Goal: Task Accomplishment & Management: Use online tool/utility

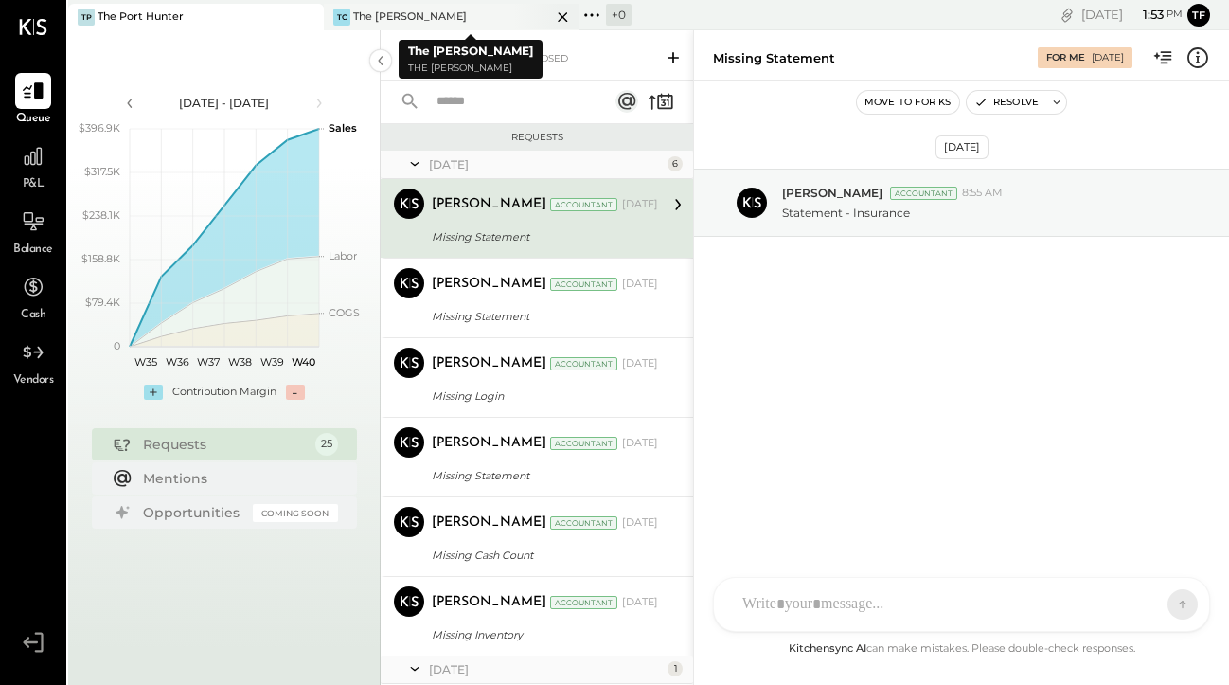
click at [482, 21] on div "TC The [PERSON_NAME]" at bounding box center [437, 17] width 227 height 17
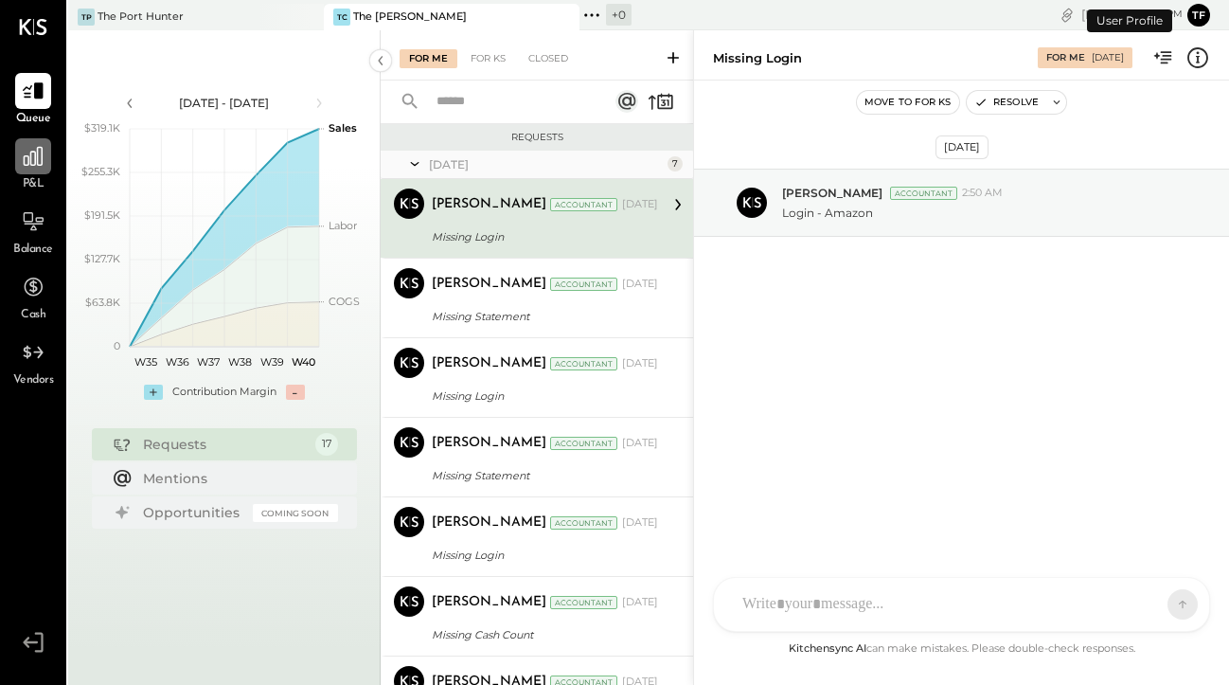
click at [36, 167] on icon at bounding box center [33, 156] width 25 height 25
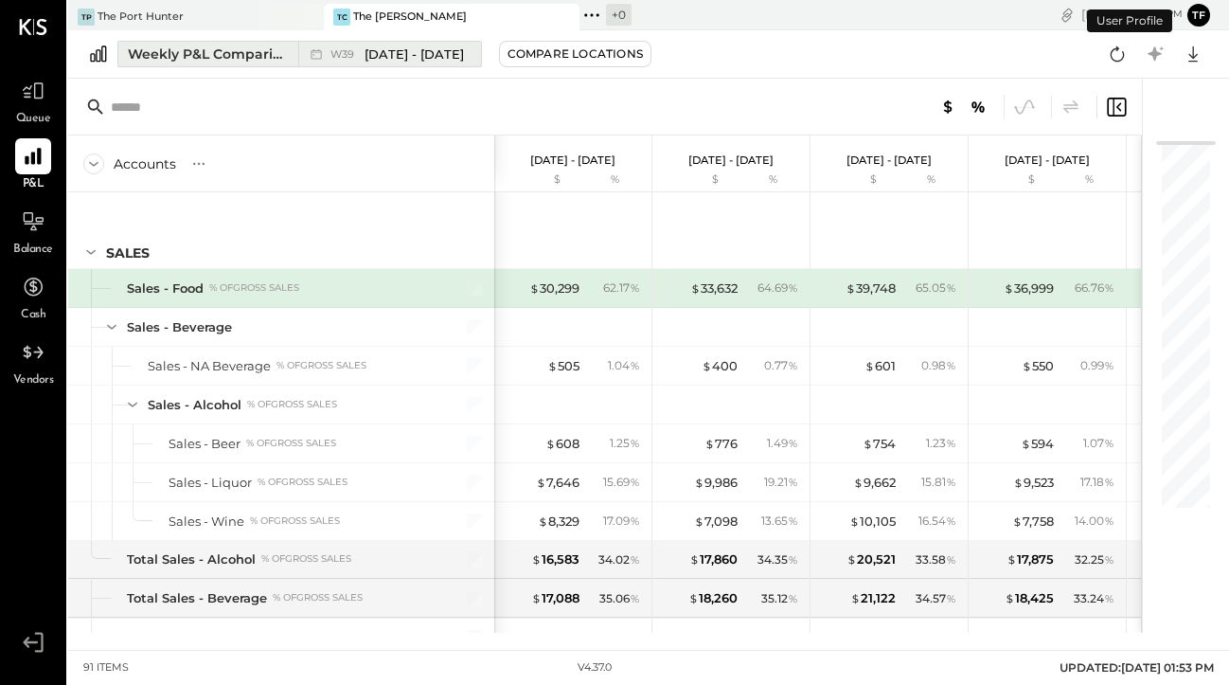
click at [224, 44] on button "Weekly P&L Comparison W39 [DATE] - [DATE]" at bounding box center [299, 54] width 365 height 27
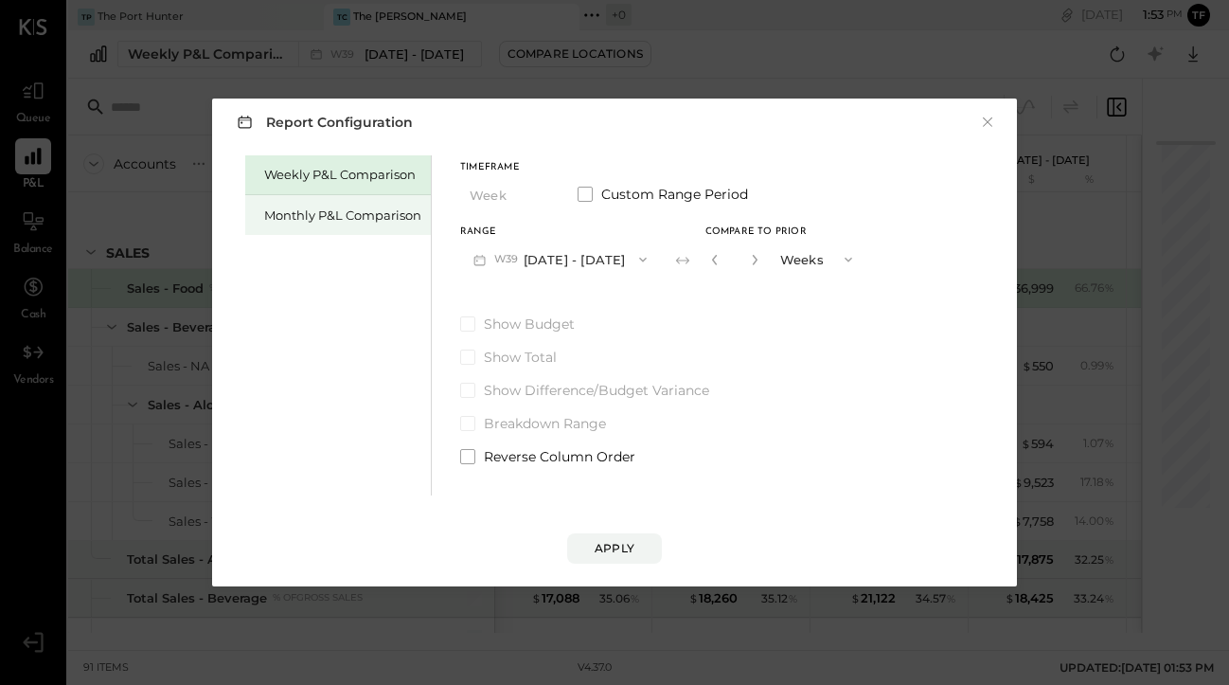
click at [351, 216] on div "Monthly P&L Comparison" at bounding box center [342, 215] width 157 height 18
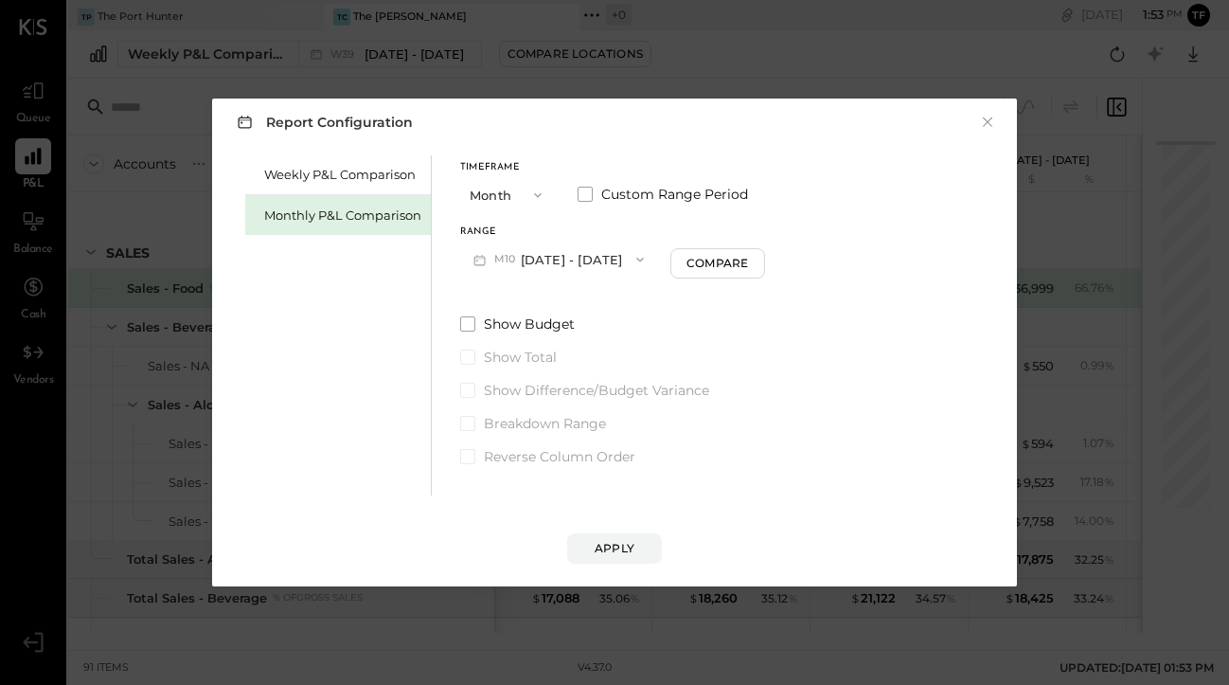
click at [583, 264] on button "M10 [DATE] - [DATE]" at bounding box center [558, 258] width 197 height 35
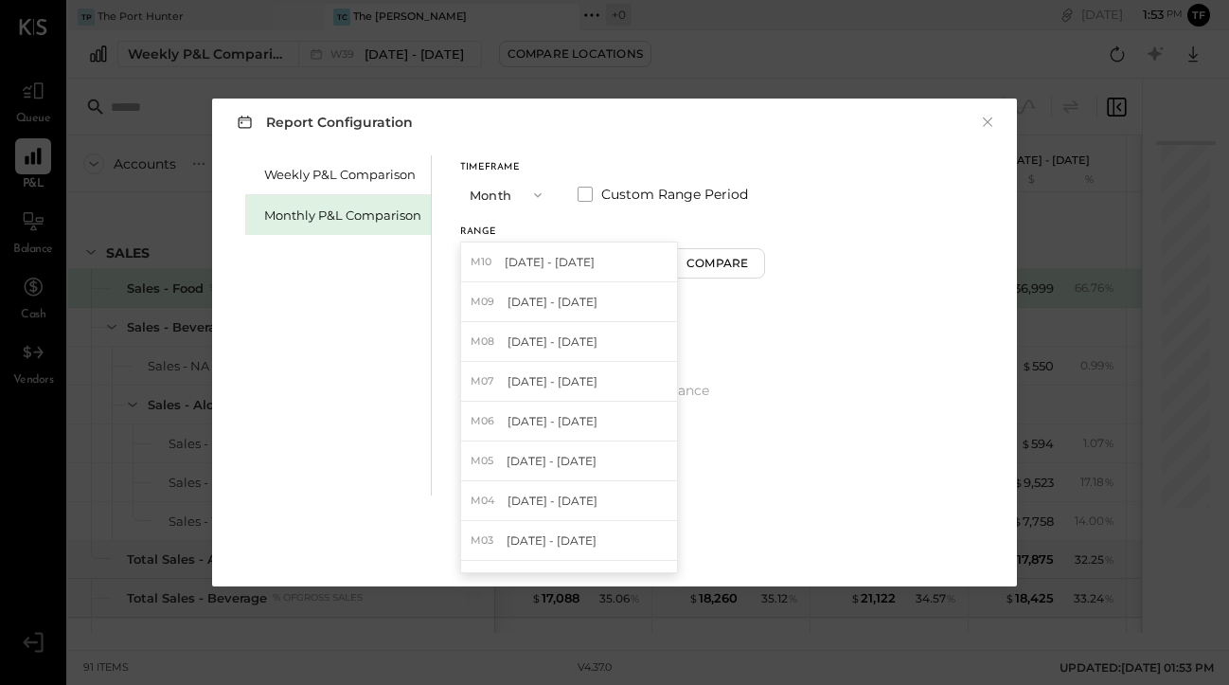
click at [525, 196] on span "button" at bounding box center [533, 195] width 25 height 15
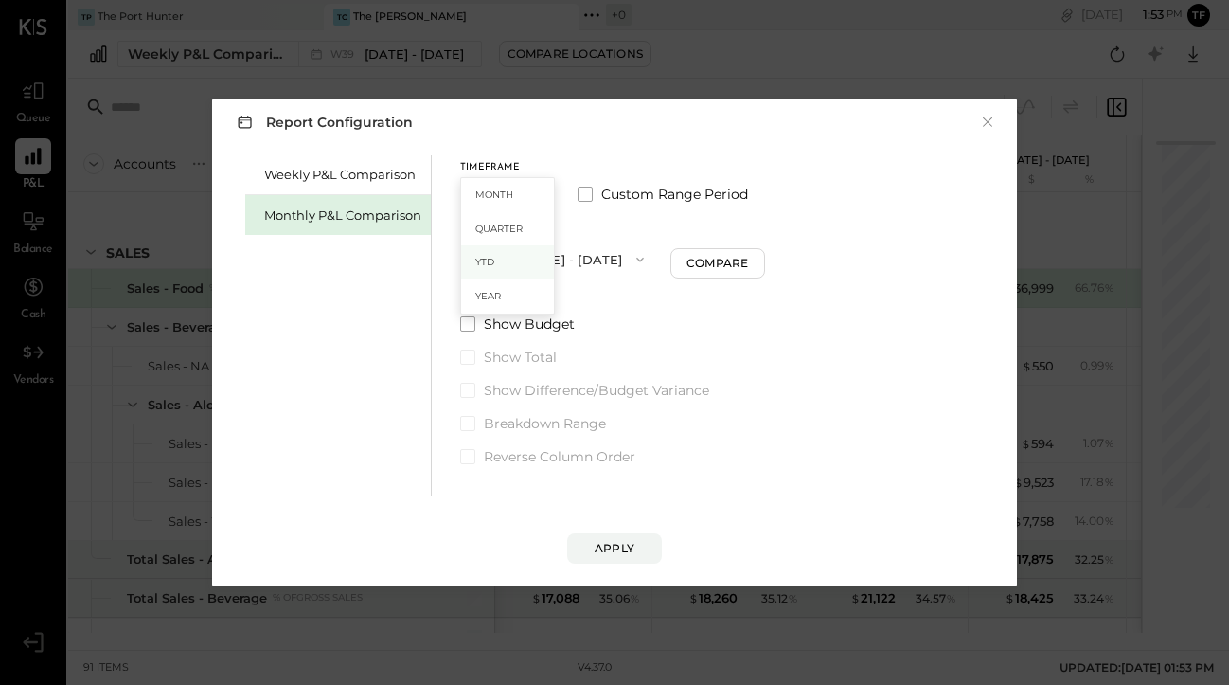
click at [486, 268] on div "YTD" at bounding box center [507, 262] width 93 height 34
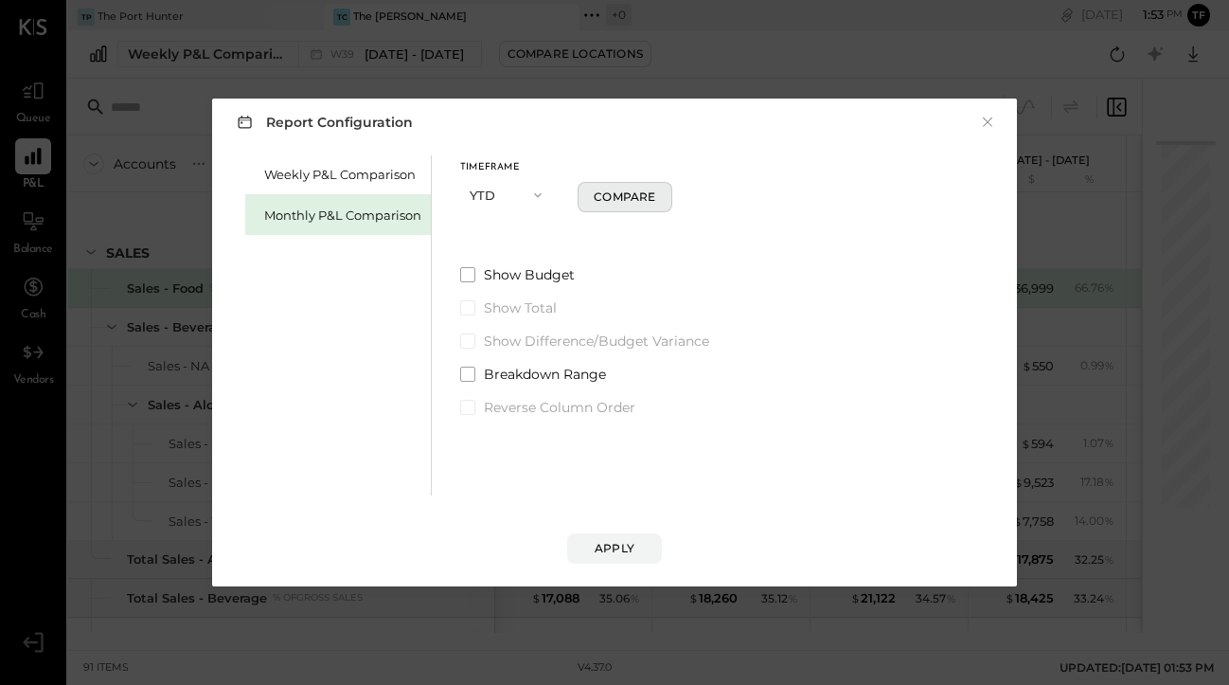
click at [636, 204] on div "Compare" at bounding box center [625, 196] width 62 height 16
click at [650, 193] on icon "button" at bounding box center [650, 195] width 5 height 10
type input "*"
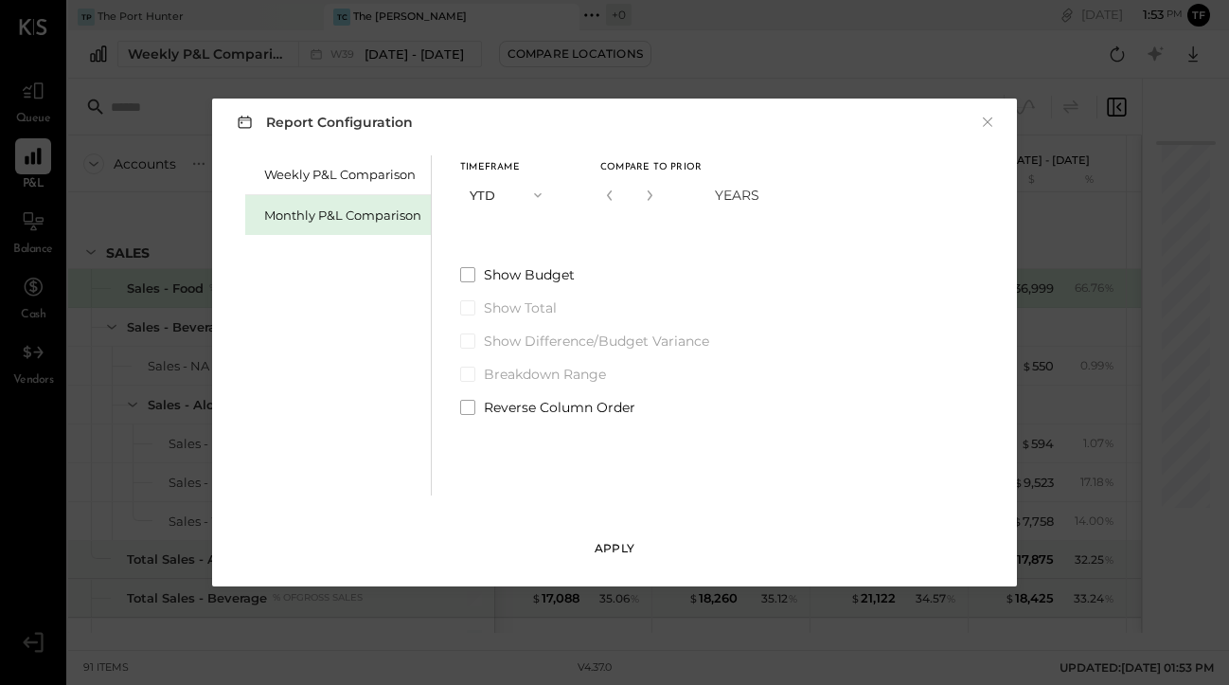
click at [611, 539] on button "Apply" at bounding box center [614, 548] width 95 height 30
